Goal: Task Accomplishment & Management: Manage account settings

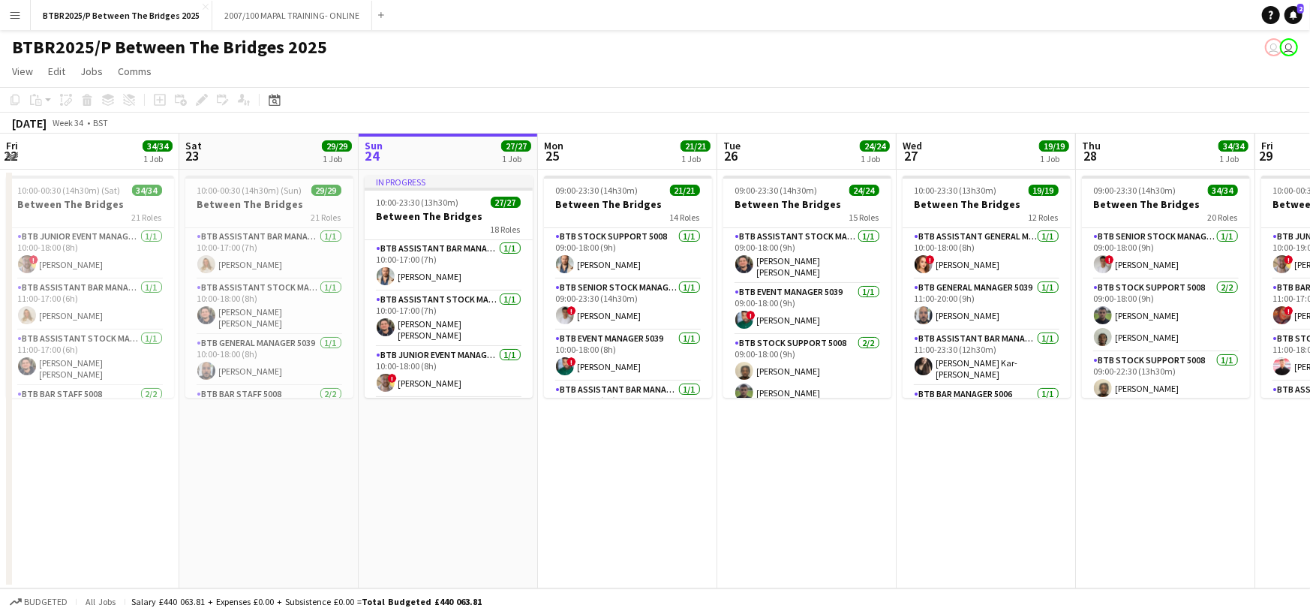
scroll to position [956, 0]
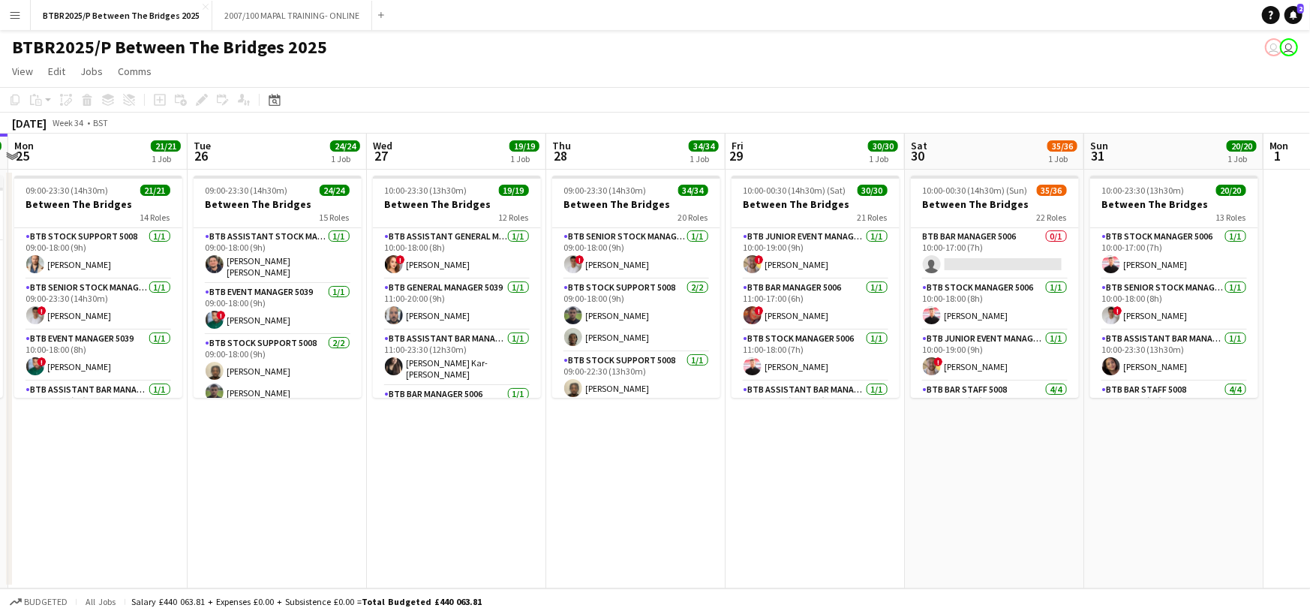
drag, startPoint x: 0, startPoint y: 0, endPoint x: 1171, endPoint y: 227, distance: 1192.5
click at [1171, 227] on app-calendar-viewport "Fri 22 34/34 1 Job Sat 23 29/29 1 Job Sun 24 27/27 1 Job Mon 25 21/21 1 Job Tue…" at bounding box center [655, 361] width 1310 height 455
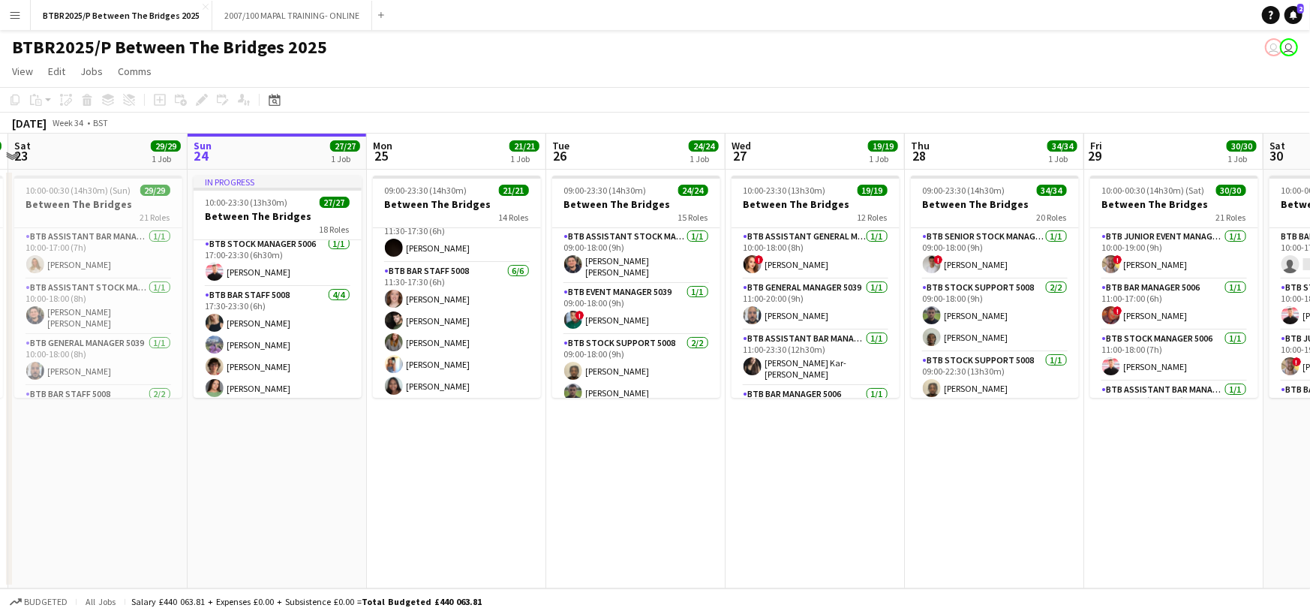
scroll to position [300, 0]
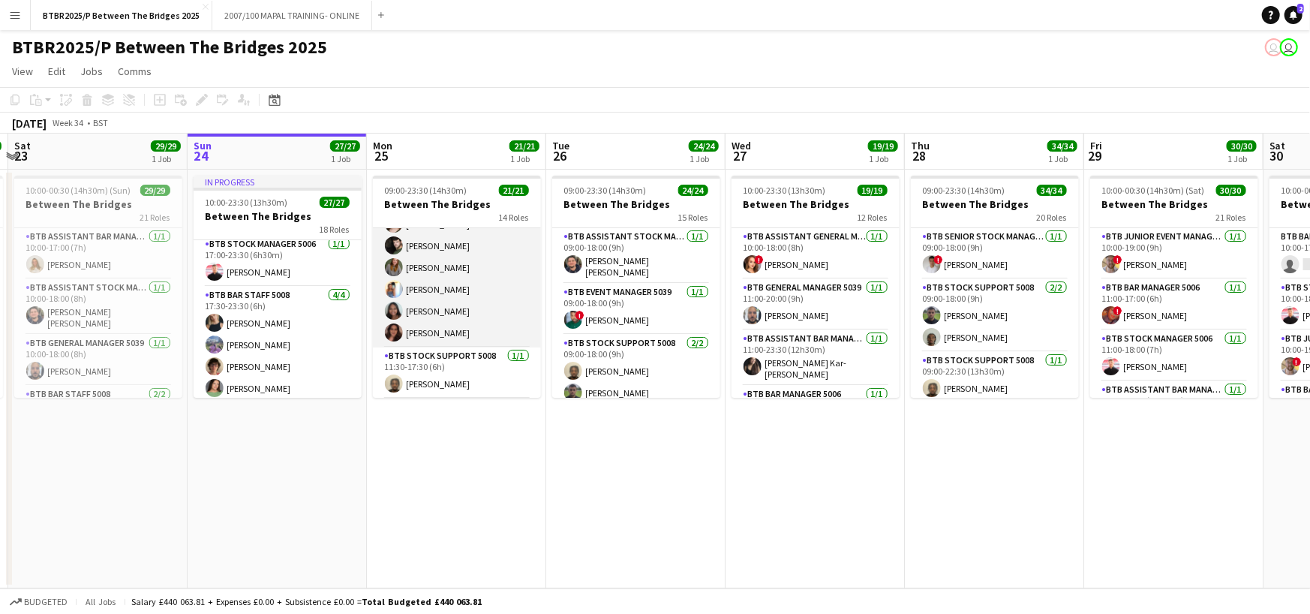
click at [471, 283] on app-card-role "BTB Bar Staff 5008 [DATE] 11:30-17:30 (6h) [PERSON_NAME] [PERSON_NAME] [PERSON_…" at bounding box center [457, 268] width 168 height 160
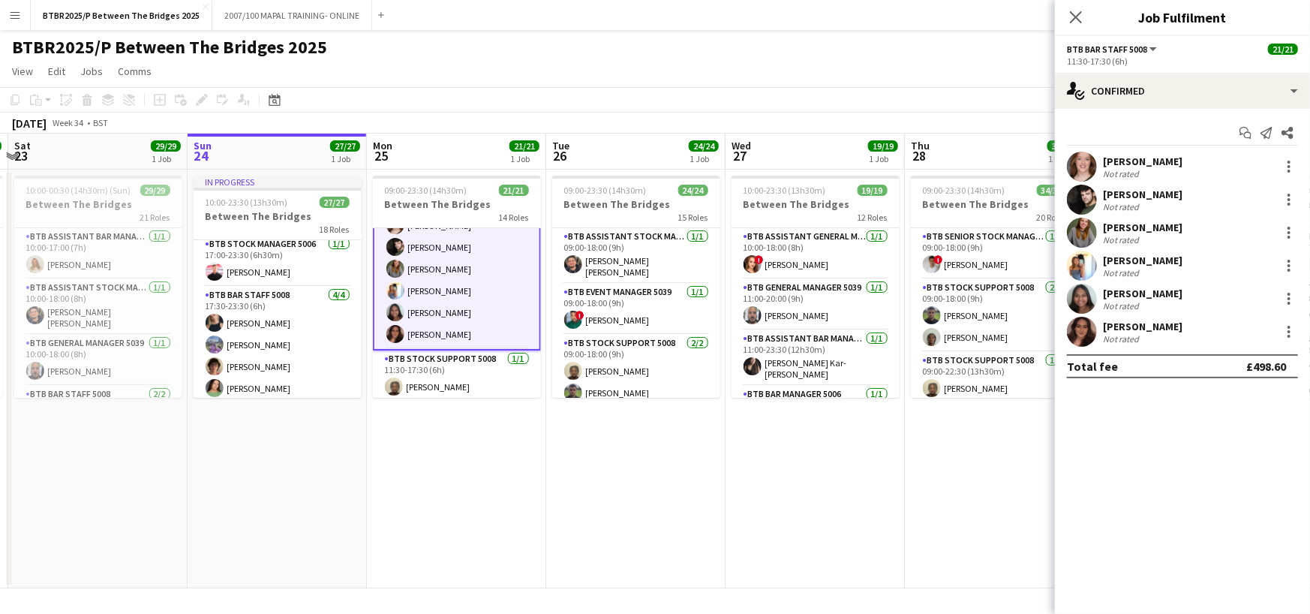
scroll to position [301, 0]
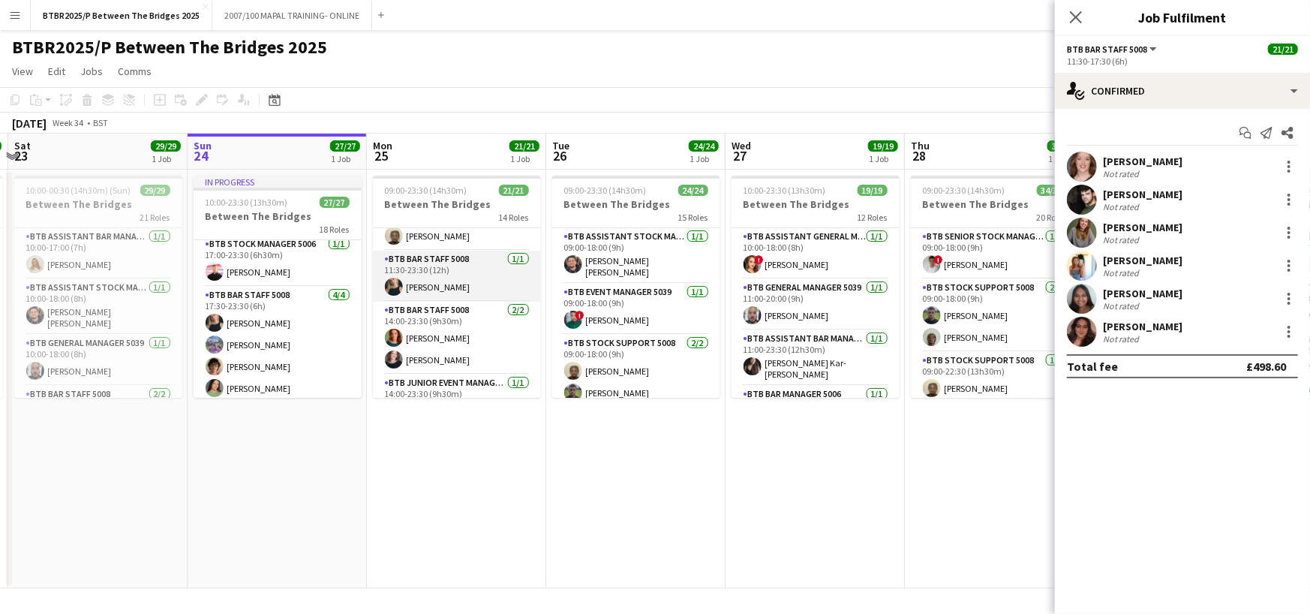
click at [474, 275] on app-card-role "BTB Bar Staff 5008 [DATE] 11:30-23:30 (12h) [PERSON_NAME]" at bounding box center [457, 276] width 168 height 51
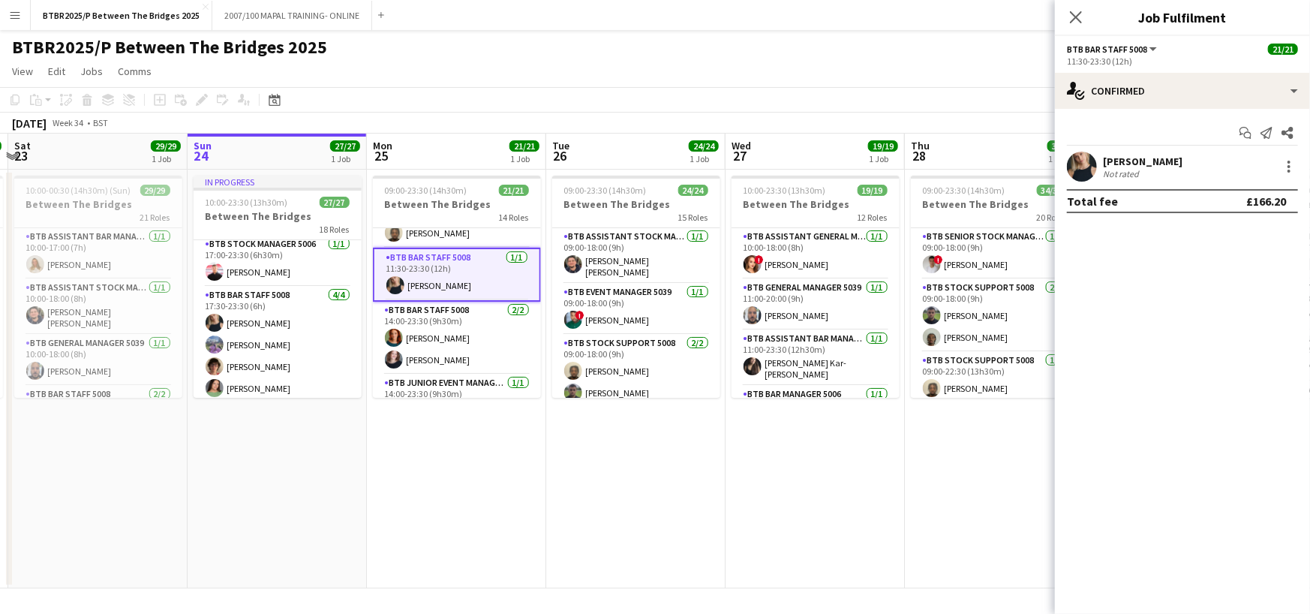
scroll to position [449, 0]
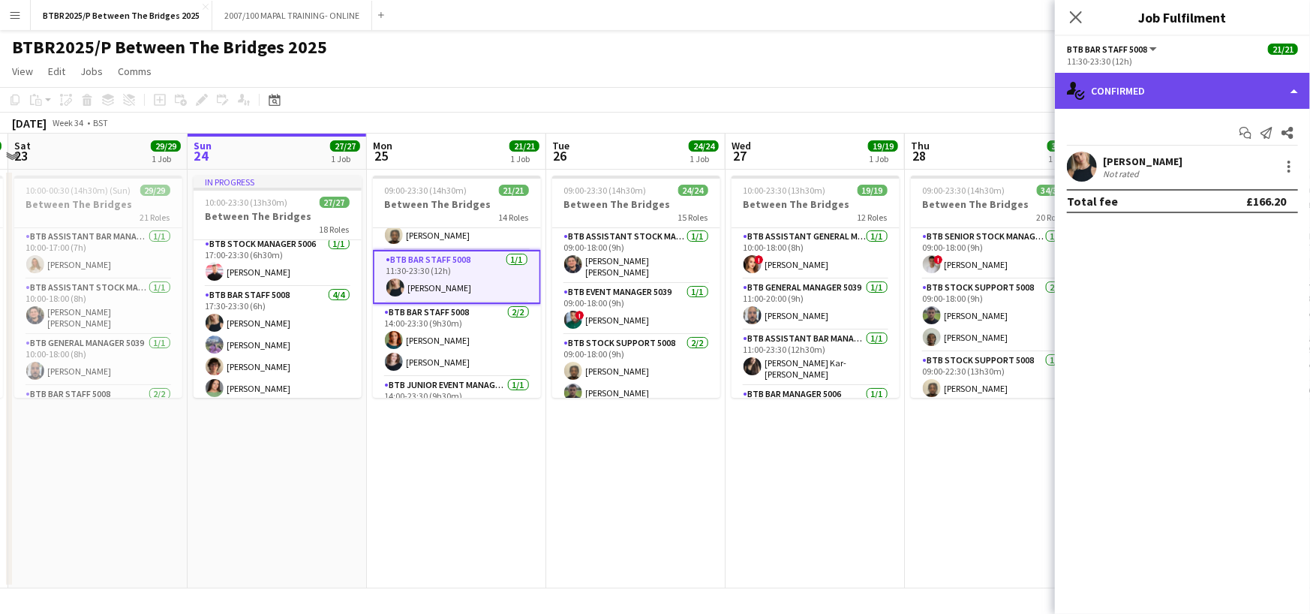
click at [1246, 95] on div "single-neutral-actions-check-2 Confirmed" at bounding box center [1182, 91] width 255 height 36
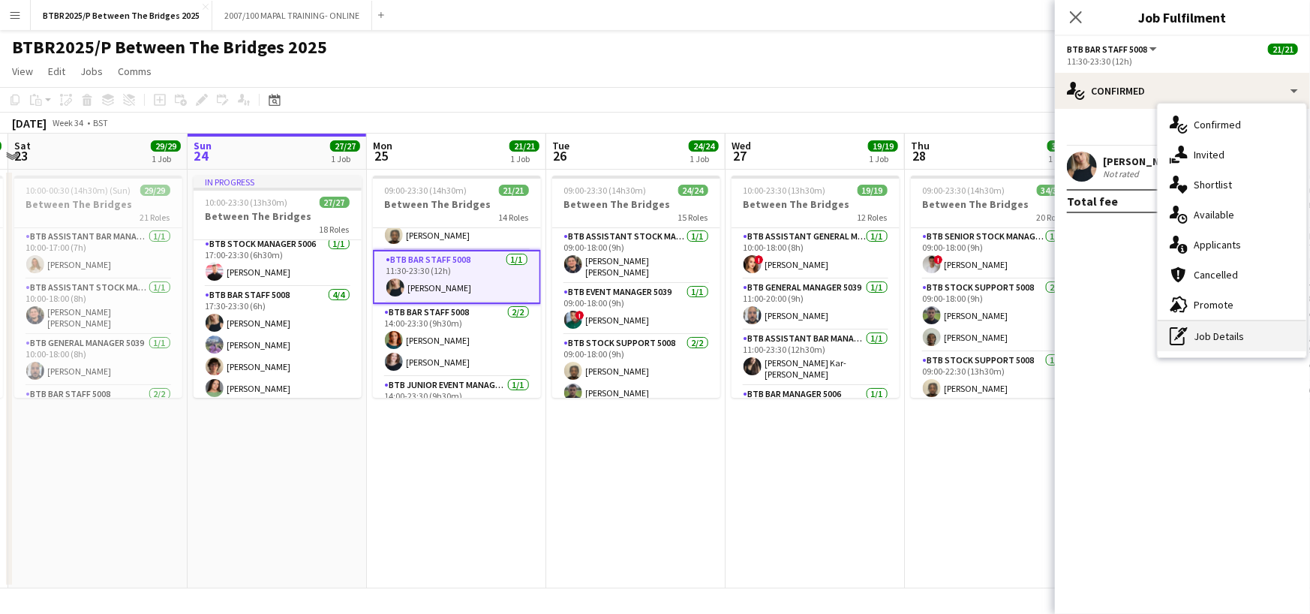
click at [1218, 329] on div "pen-write Job Details" at bounding box center [1232, 336] width 149 height 30
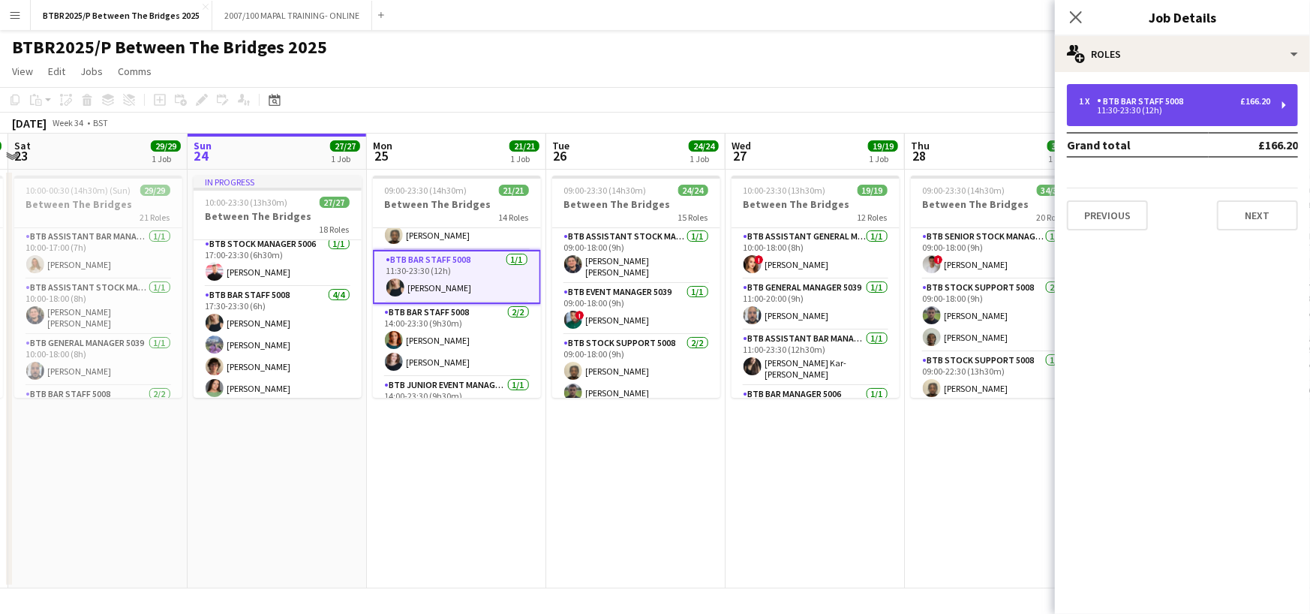
click at [1209, 109] on div "11:30-23:30 (12h)" at bounding box center [1174, 111] width 191 height 8
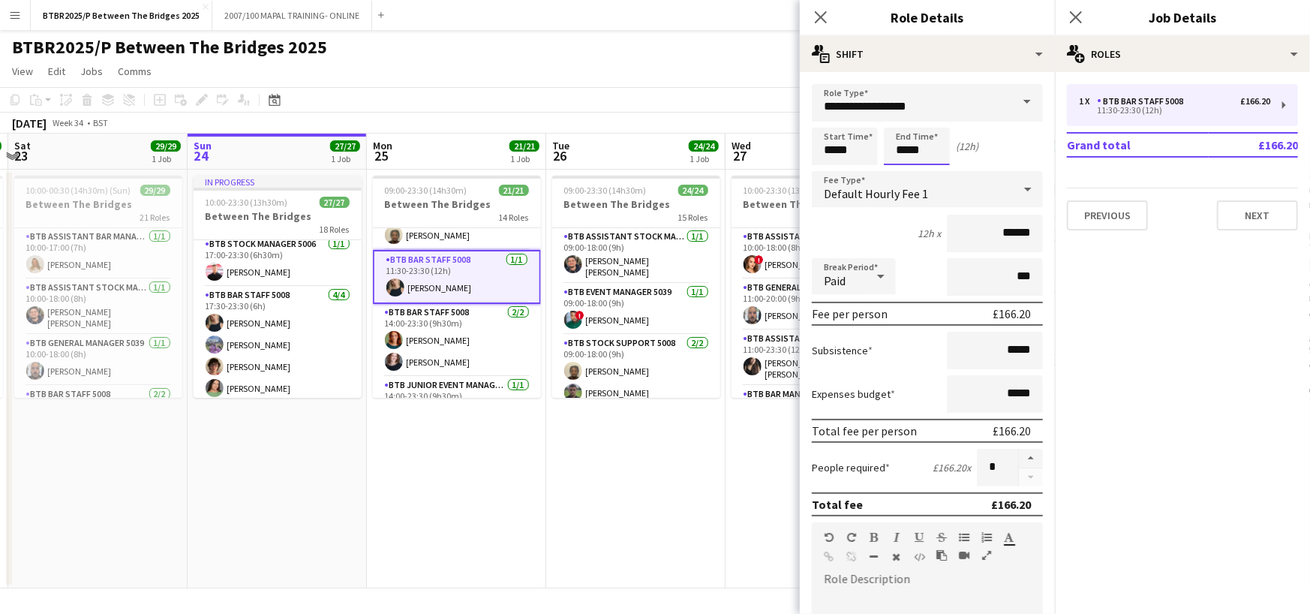
click at [937, 148] on input "*****" at bounding box center [917, 147] width 66 height 38
click at [937, 147] on input "*****" at bounding box center [917, 147] width 66 height 38
type input "*****"
click at [823, 15] on icon at bounding box center [820, 17] width 14 height 14
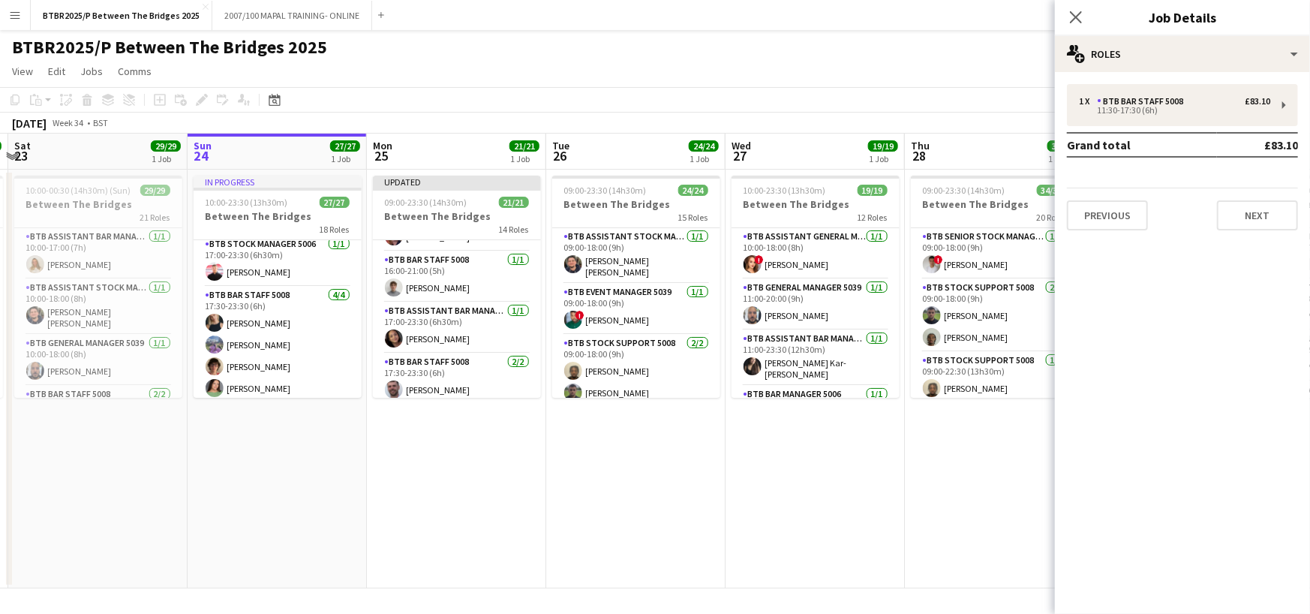
scroll to position [711, 0]
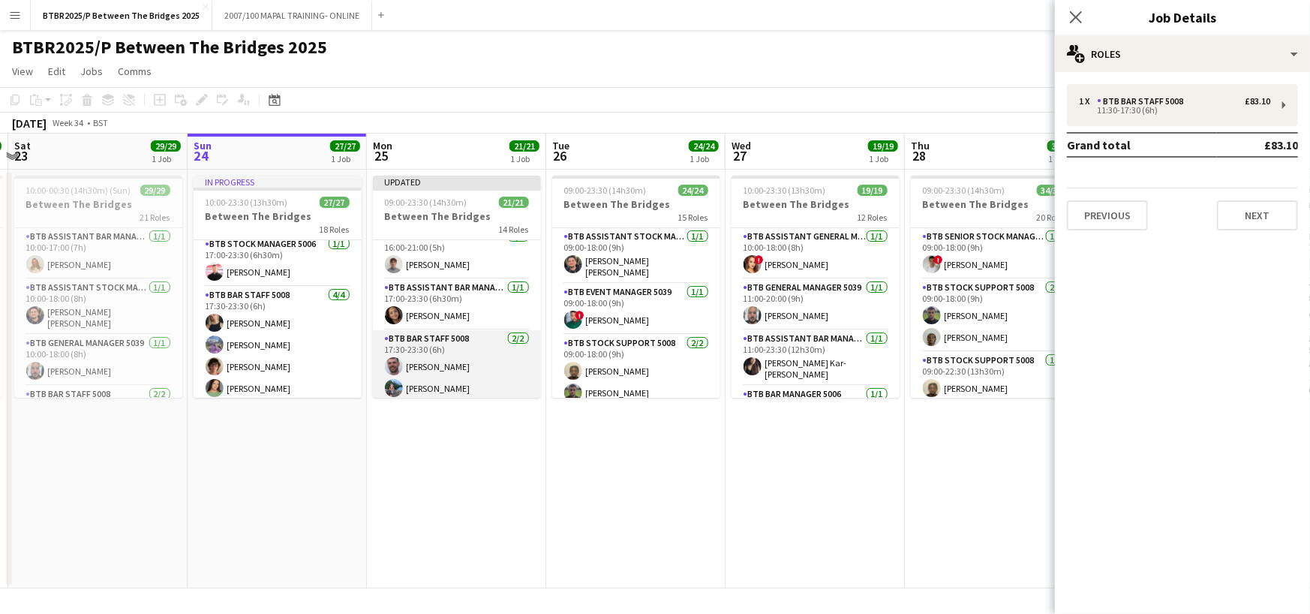
click at [474, 339] on app-card-role "BTB Bar Staff 5008 [DATE] 17:30-23:30 (6h) [PERSON_NAME] [PERSON_NAME]" at bounding box center [457, 366] width 168 height 73
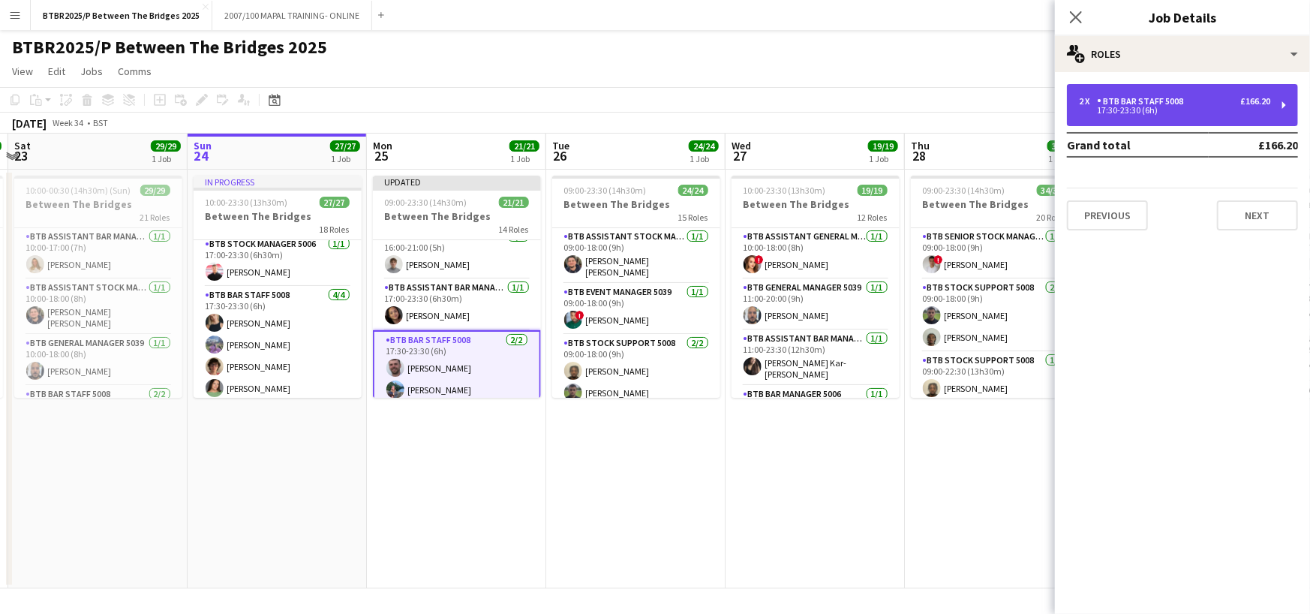
click at [1213, 110] on div "17:30-23:30 (6h)" at bounding box center [1174, 111] width 191 height 8
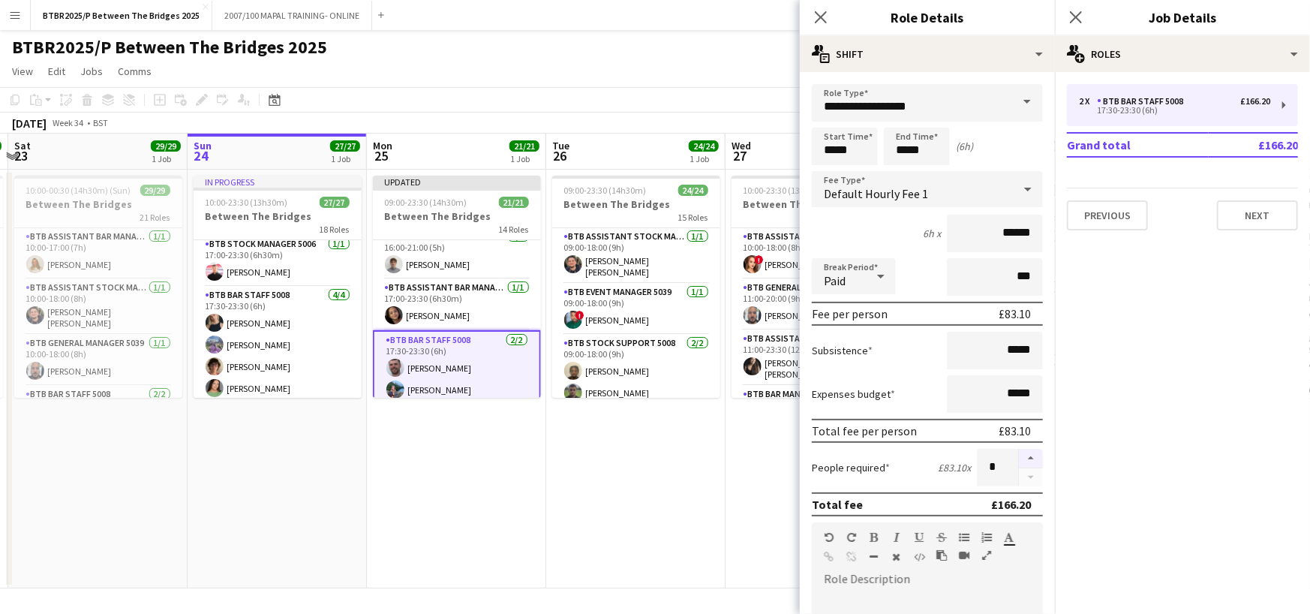
click at [1019, 452] on button "button" at bounding box center [1031, 459] width 24 height 20
type input "*"
click at [491, 429] on app-date-cell "Updated 09:00-23:30 (14h30m) 21/21 Between The Bridges 14 Roles BTB Stock suppo…" at bounding box center [456, 379] width 179 height 419
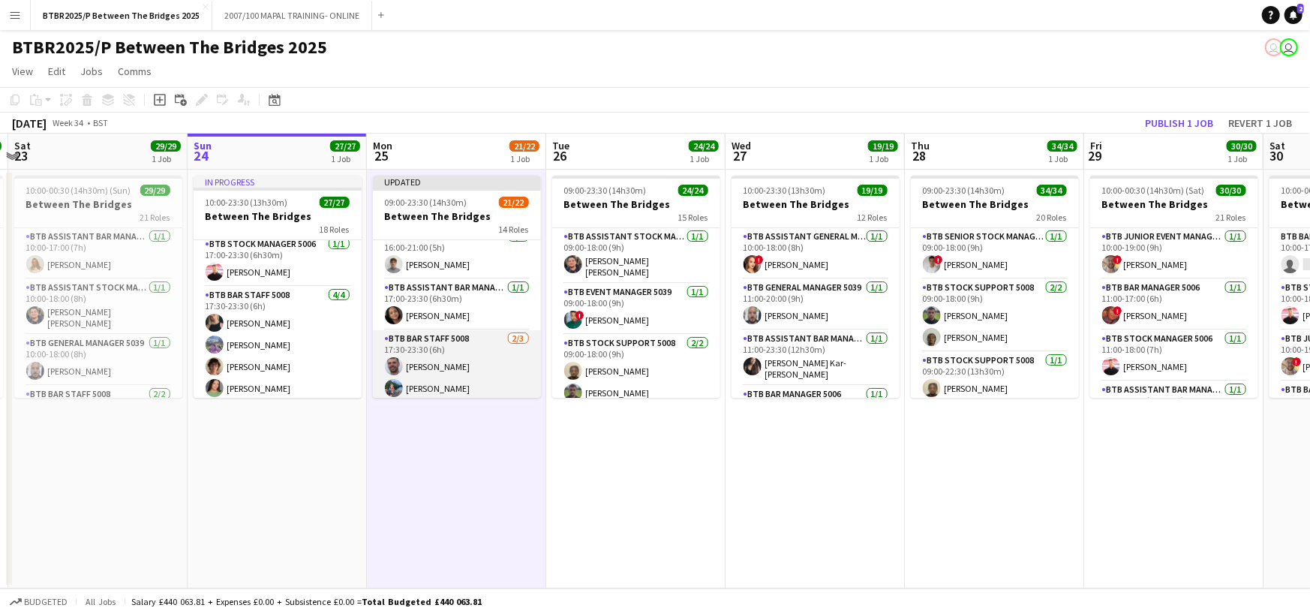
click at [473, 382] on app-card-role "BTB Bar Staff 5008 [DATE] 17:30-23:30 (6h) [PERSON_NAME] [PERSON_NAME] single-n…" at bounding box center [457, 377] width 168 height 95
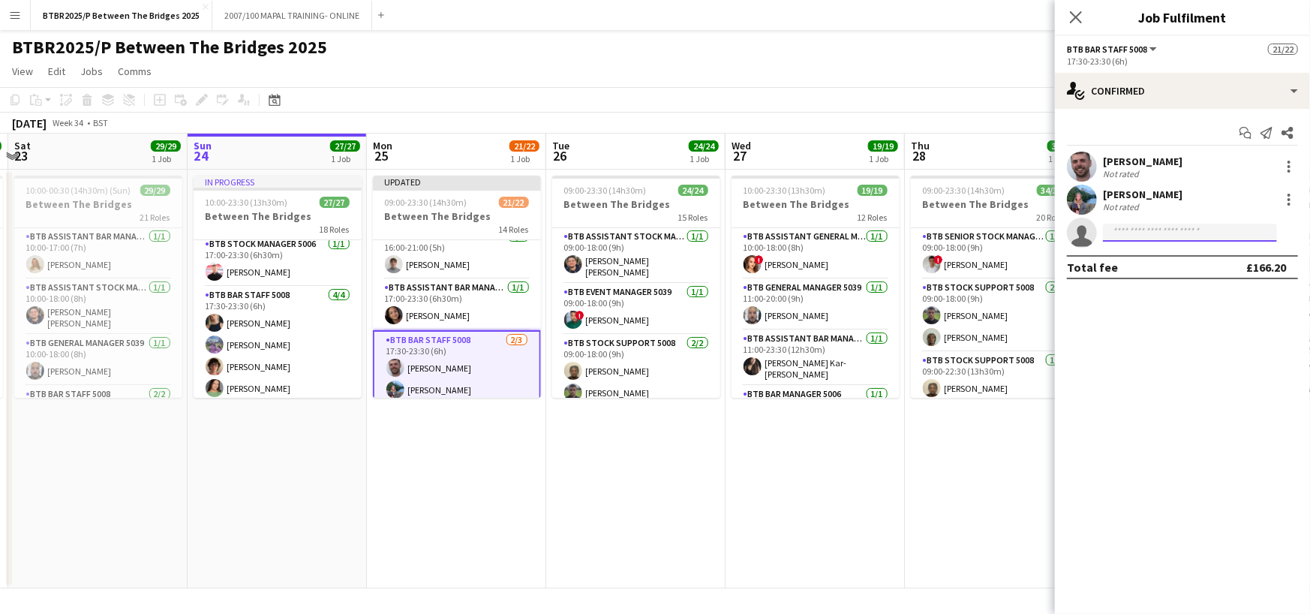
click at [1119, 233] on input at bounding box center [1190, 233] width 174 height 18
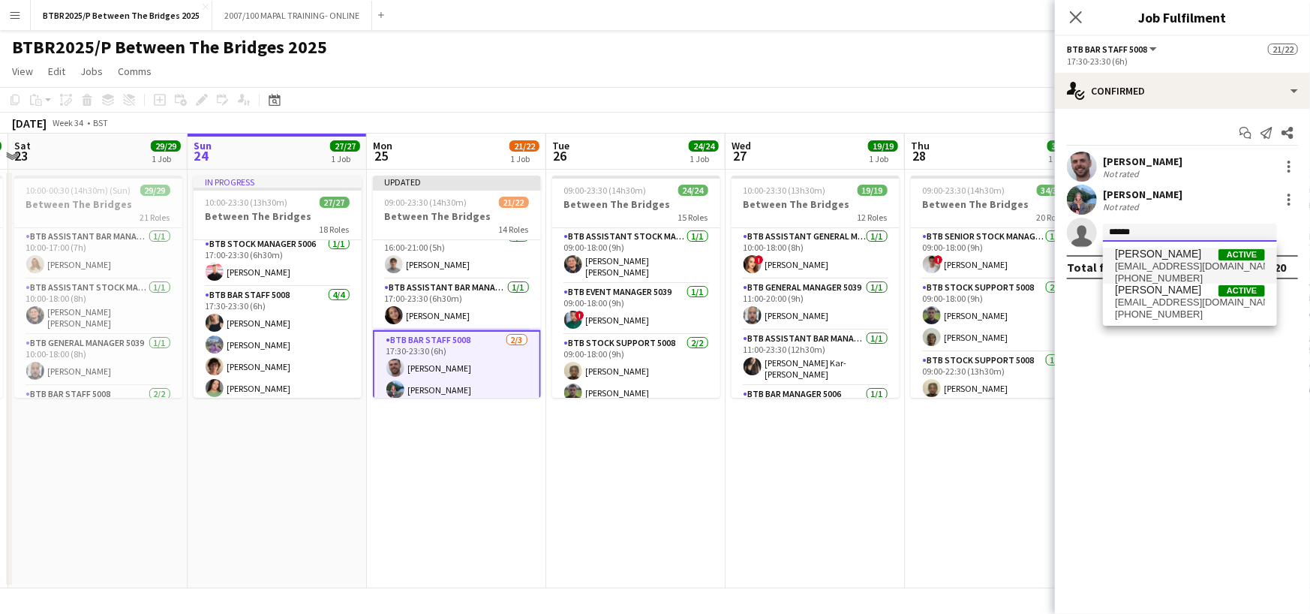
type input "******"
click at [1183, 251] on span "[PERSON_NAME] Active" at bounding box center [1190, 254] width 150 height 13
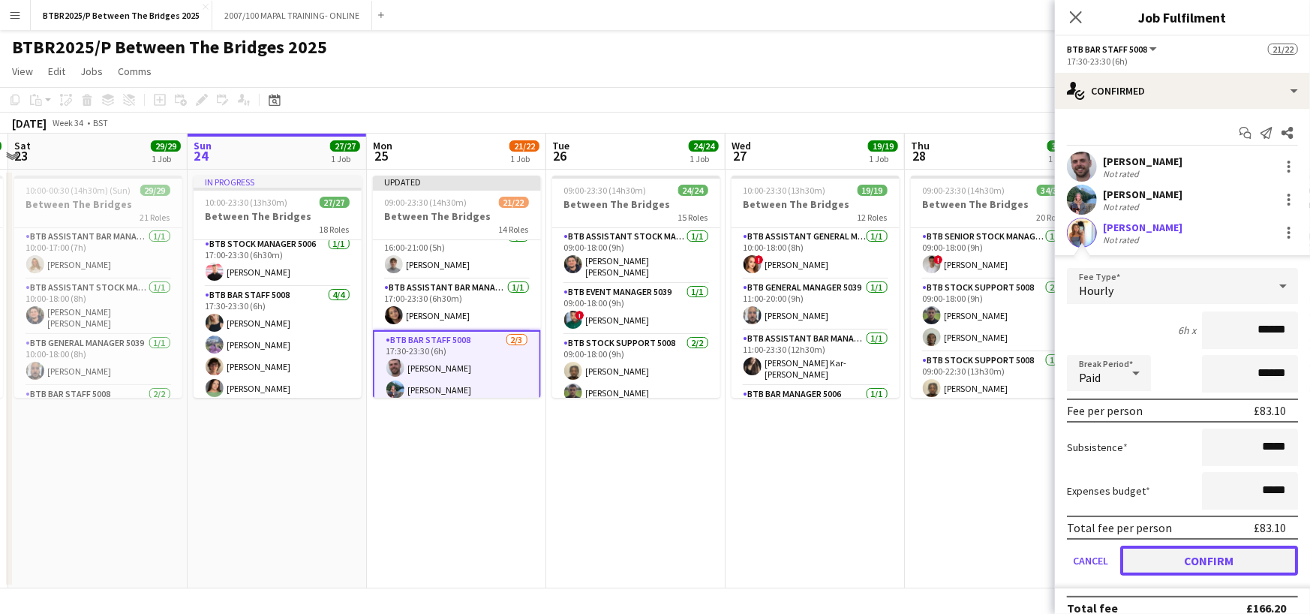
click at [1203, 568] on button "Confirm" at bounding box center [1209, 561] width 178 height 30
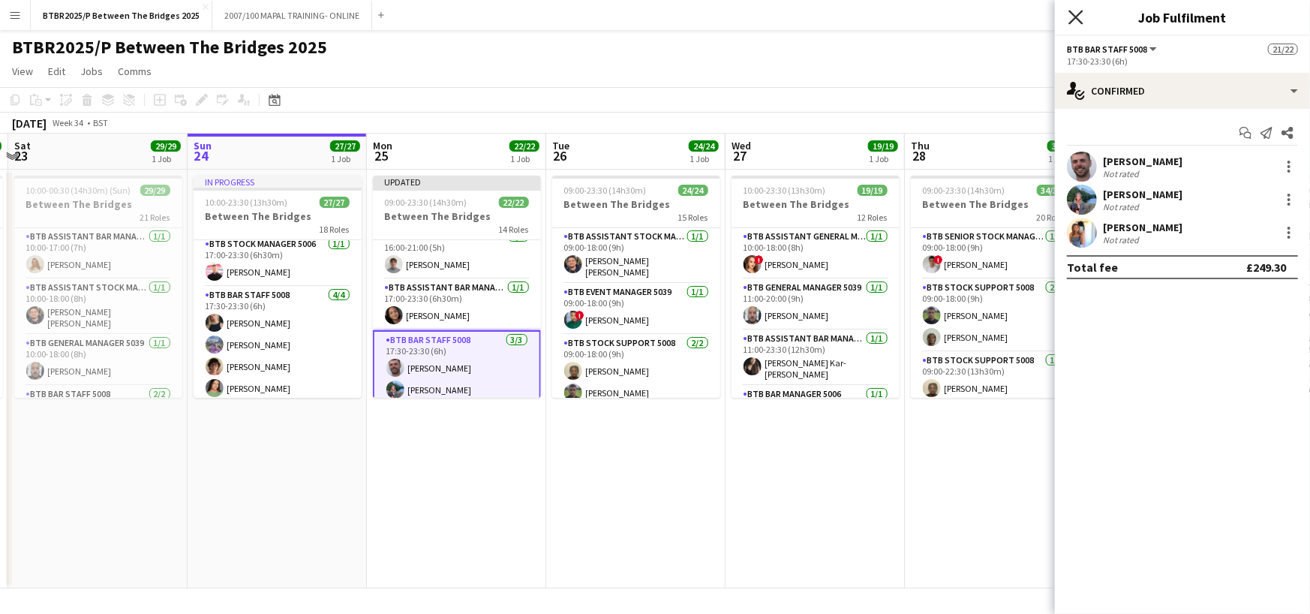
click at [1073, 17] on icon "Close pop-in" at bounding box center [1076, 17] width 14 height 14
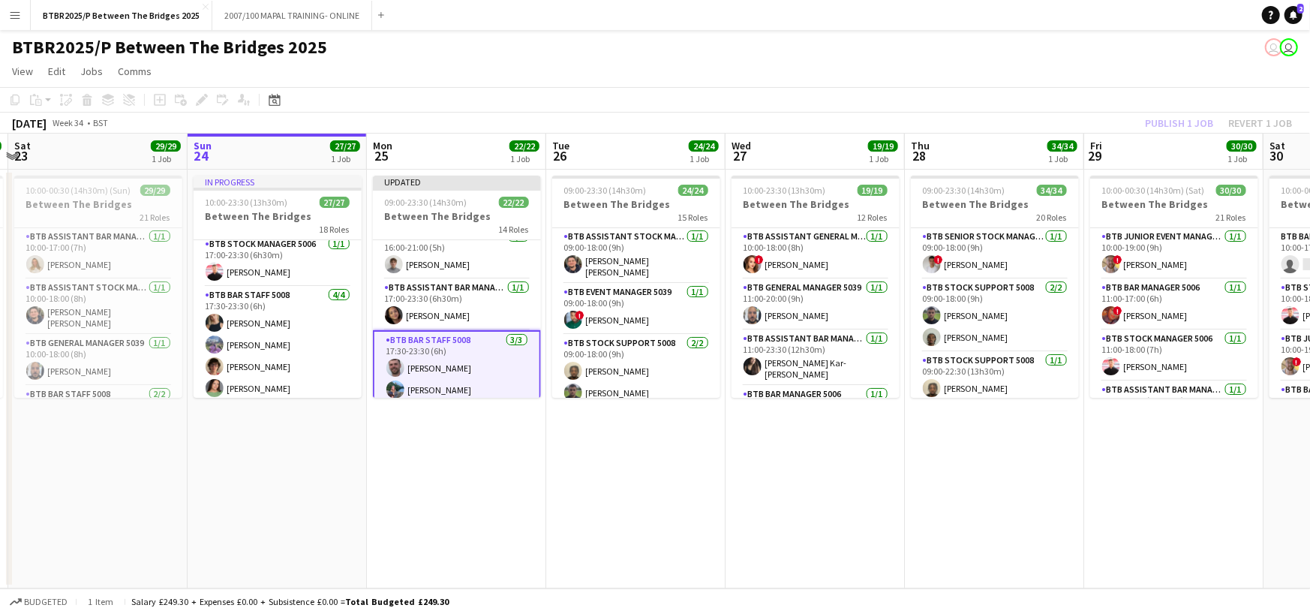
click at [1165, 116] on div "Publish 1 job Revert 1 job" at bounding box center [1218, 123] width 183 height 20
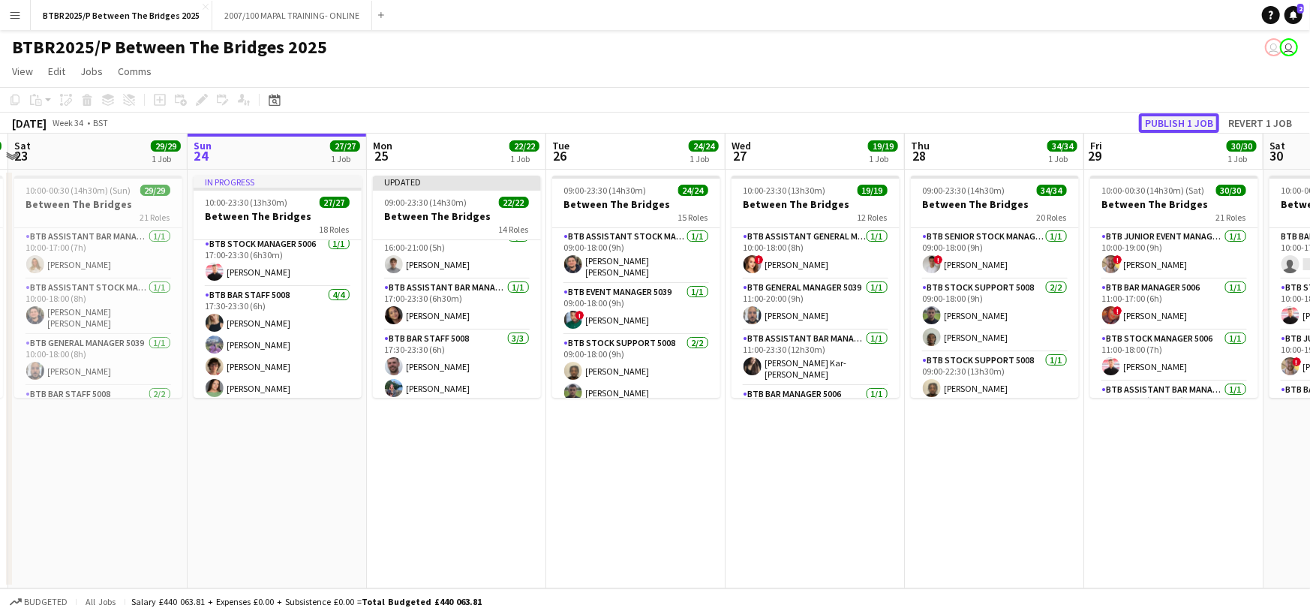
click at [1171, 125] on button "Publish 1 job" at bounding box center [1179, 123] width 80 height 20
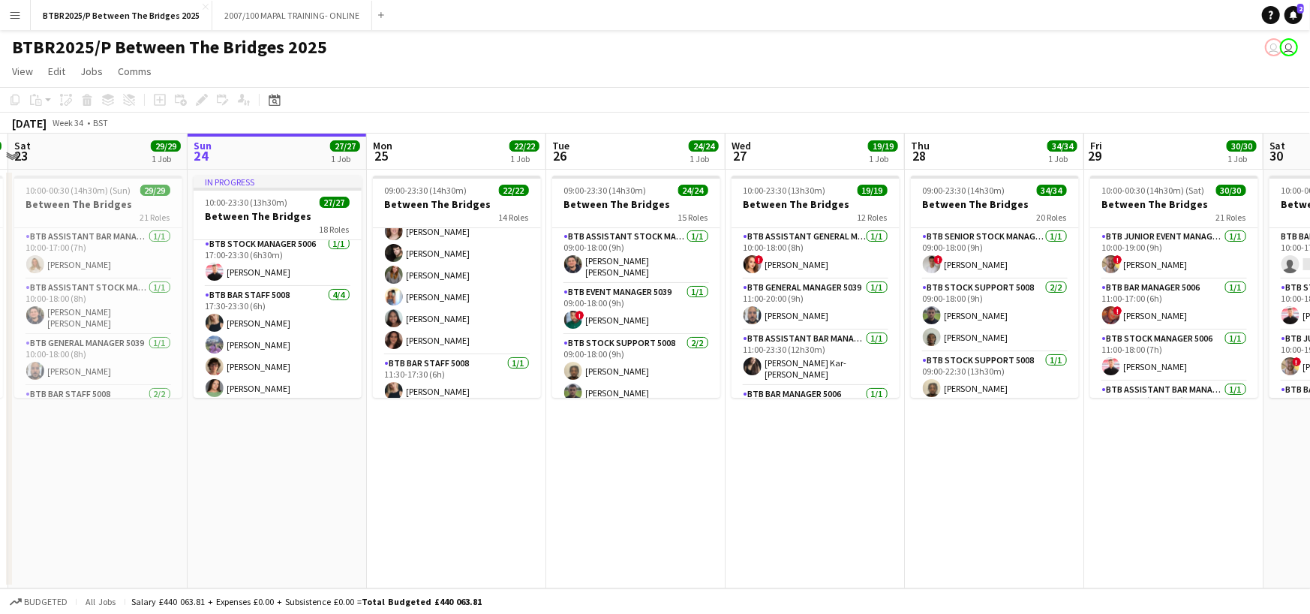
scroll to position [269, 0]
